Goal: Navigation & Orientation: Find specific page/section

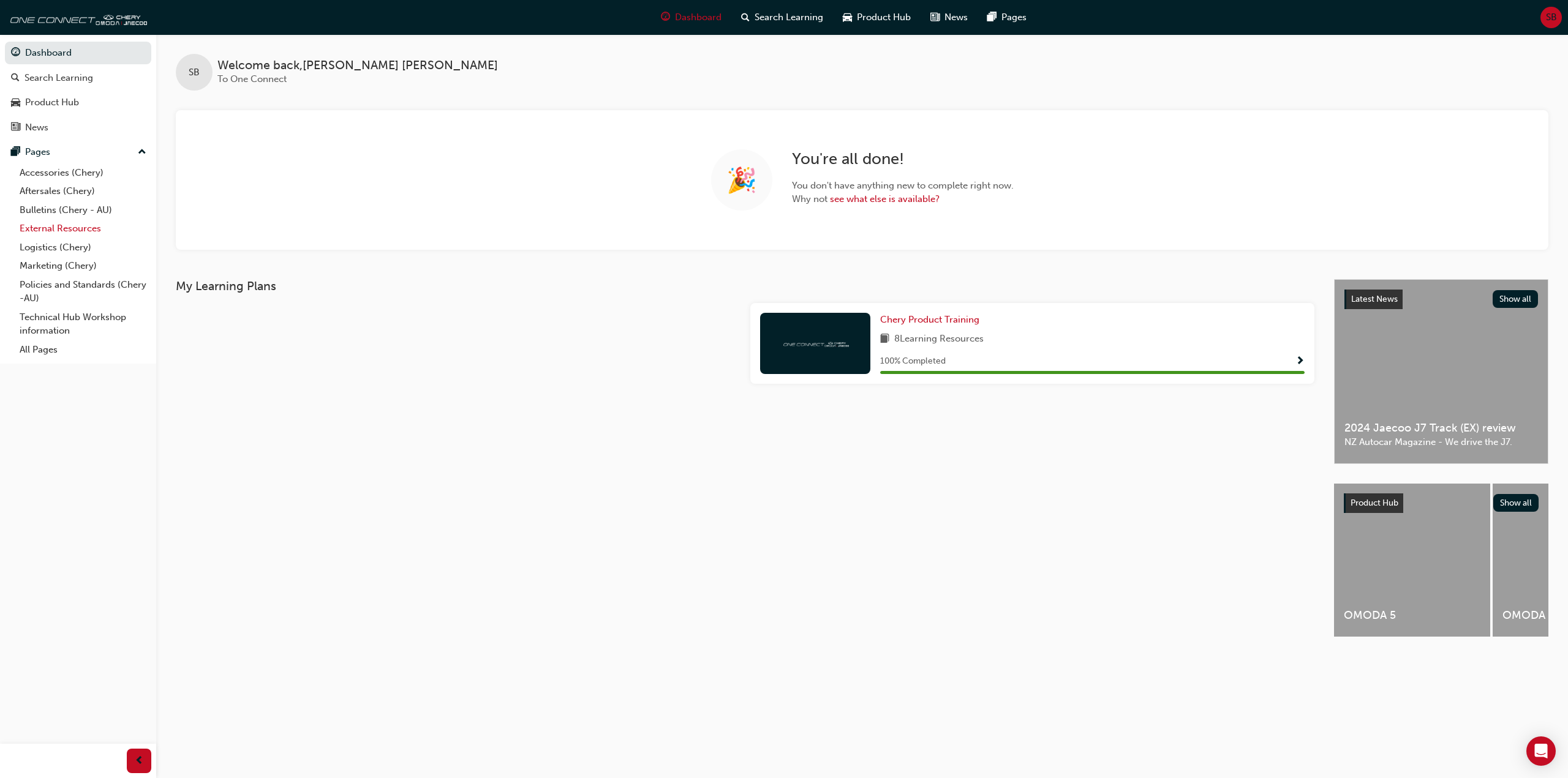
click at [44, 229] on link "External Resources" at bounding box center [83, 229] width 136 height 19
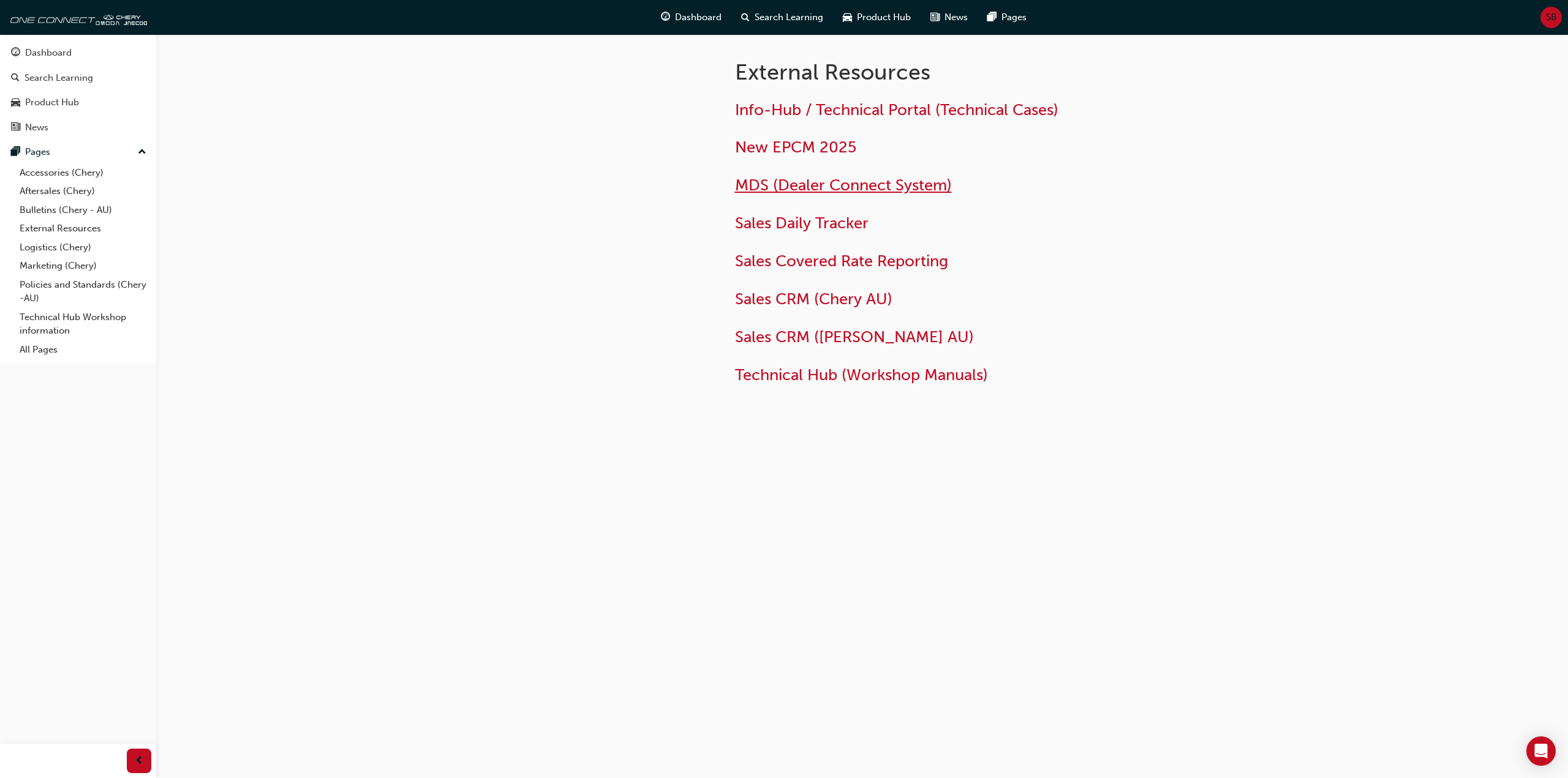
click at [801, 182] on span "MDS (Dealer Connect System)" at bounding box center [843, 185] width 217 height 19
